Goal: Information Seeking & Learning: Learn about a topic

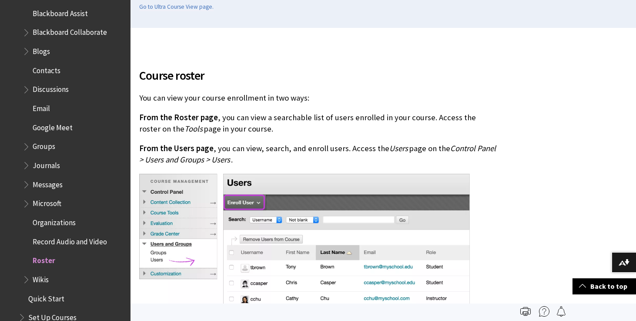
scroll to position [1225, 0]
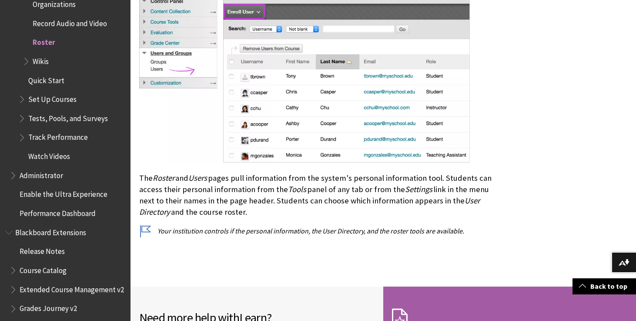
scroll to position [528, 0]
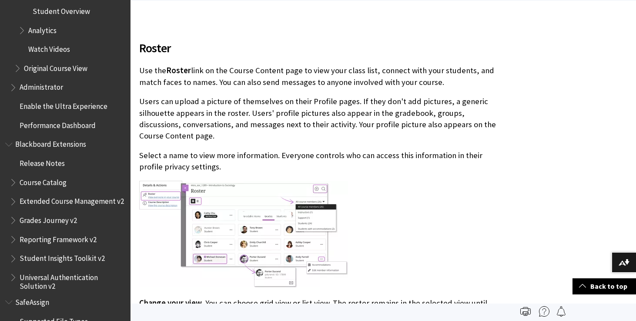
scroll to position [314, 0]
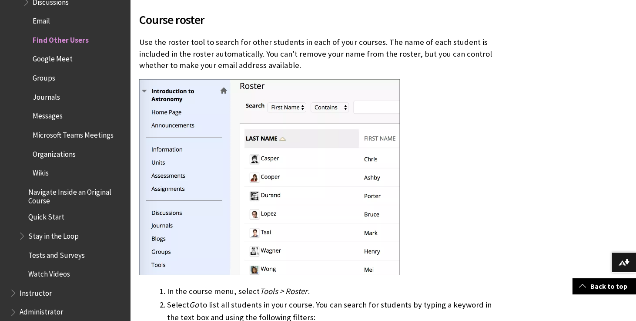
scroll to position [406, 0]
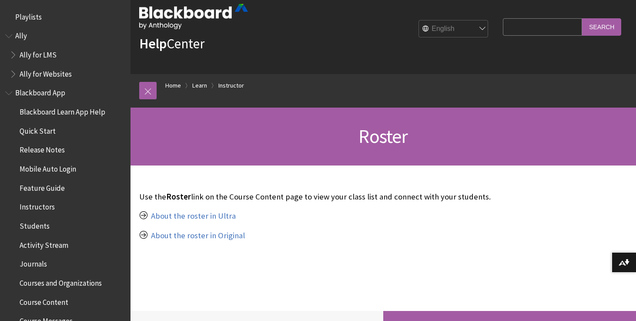
scroll to position [20, 0]
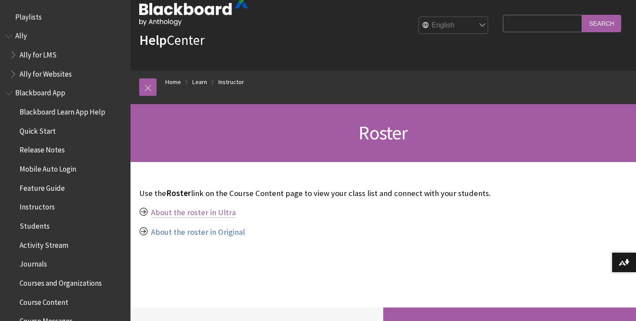
click at [172, 212] on link "About the roster in Ultra" at bounding box center [193, 212] width 85 height 10
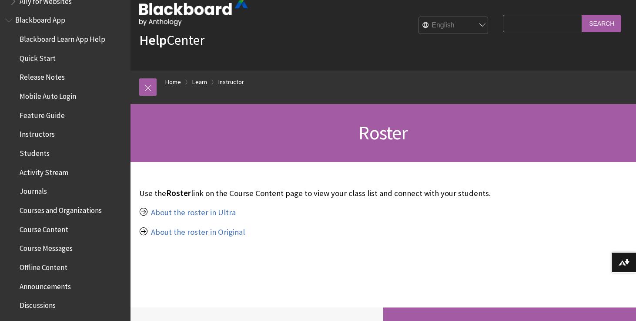
scroll to position [80, 0]
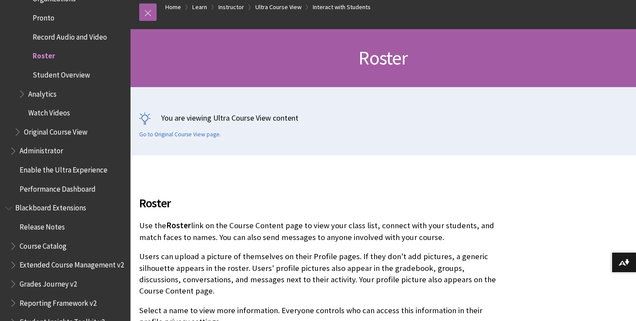
scroll to position [127, 0]
